Goal: Navigation & Orientation: Find specific page/section

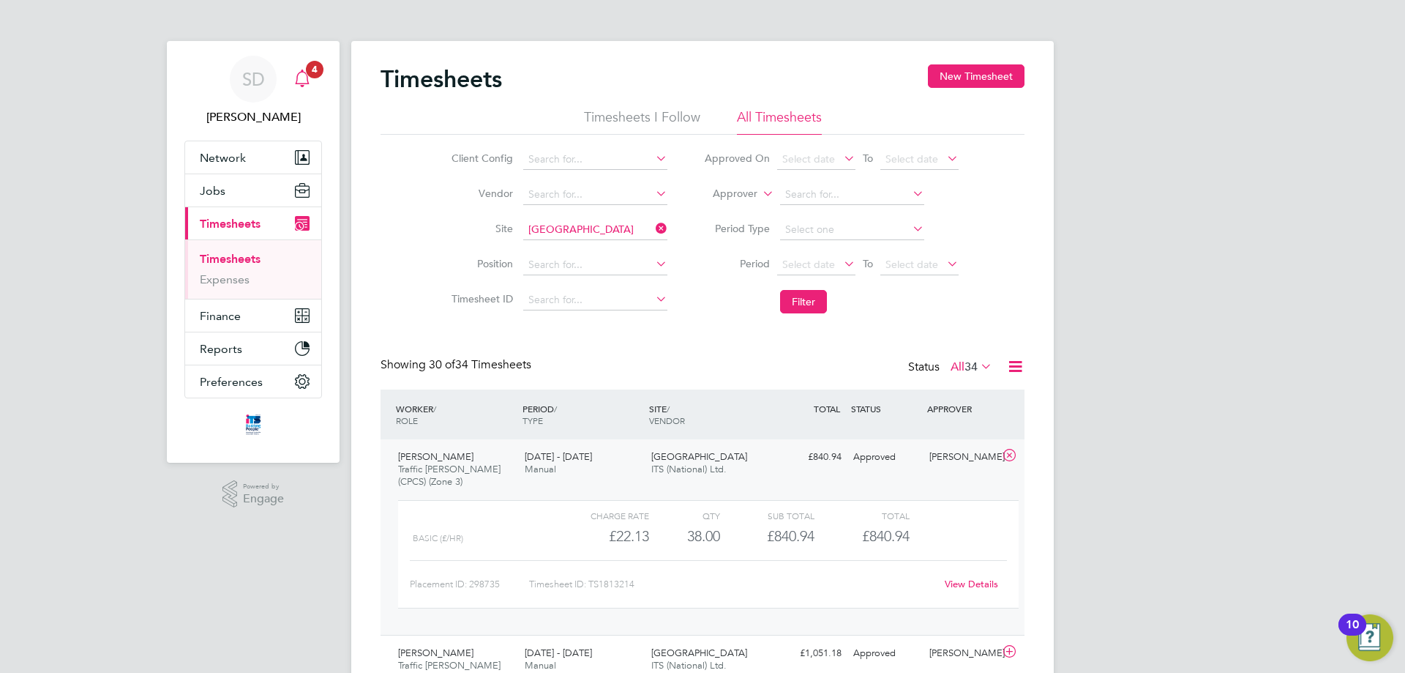
click at [308, 75] on span "4" at bounding box center [315, 70] width 18 height 18
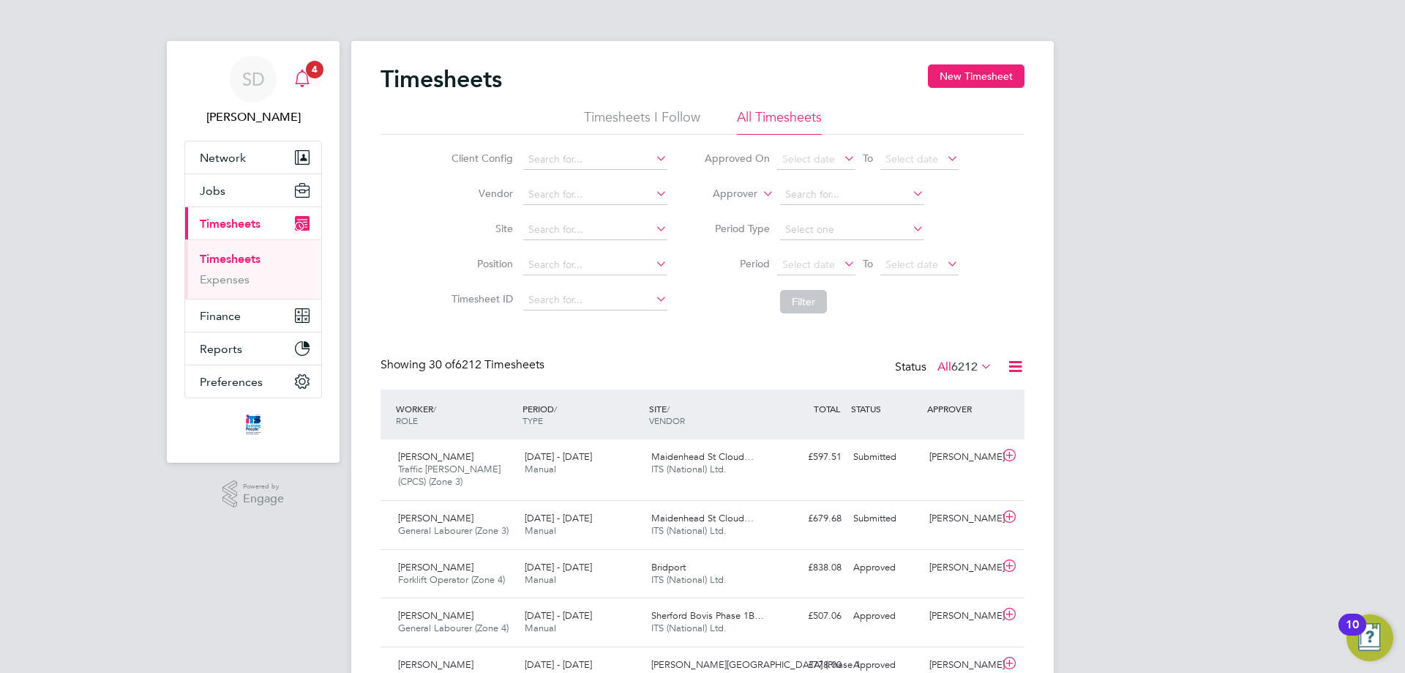
click at [321, 67] on span "4" at bounding box center [315, 70] width 18 height 18
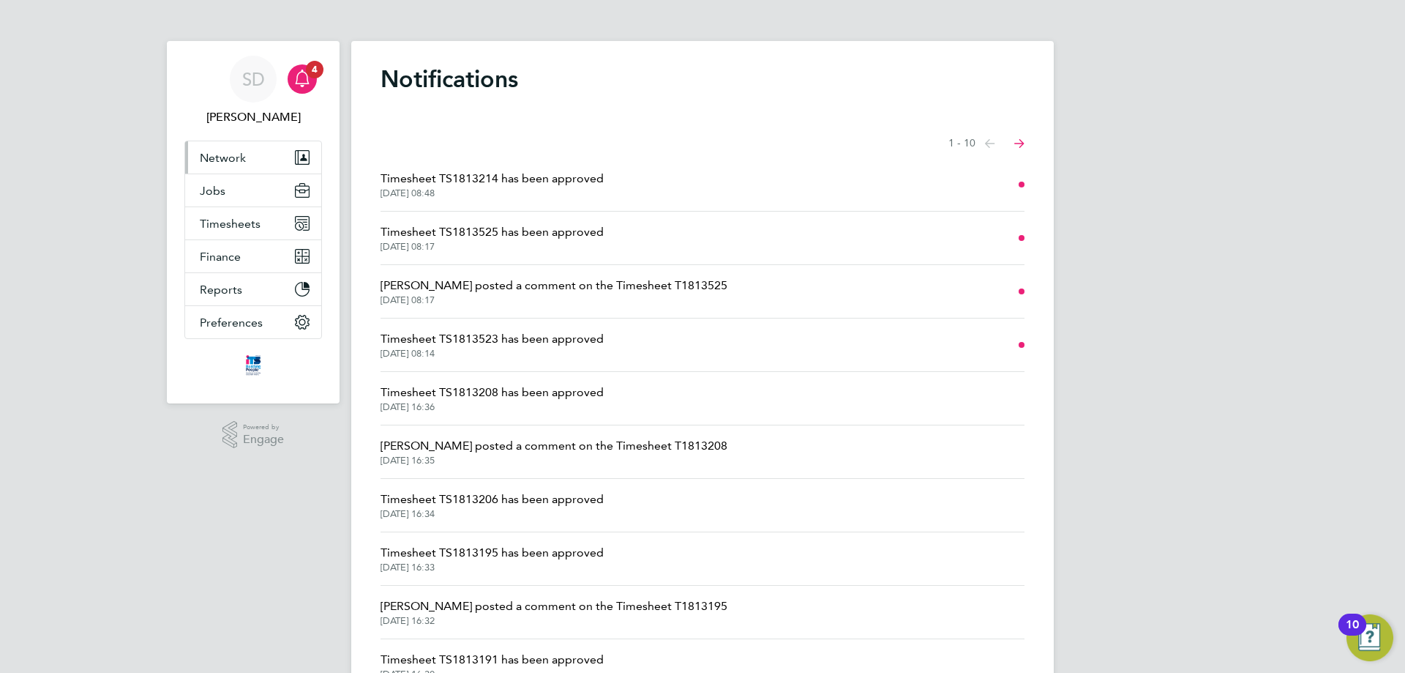
click at [210, 157] on span "Network" at bounding box center [223, 158] width 46 height 14
click at [208, 186] on span "Jobs" at bounding box center [213, 191] width 26 height 14
